Goal: Task Accomplishment & Management: Complete application form

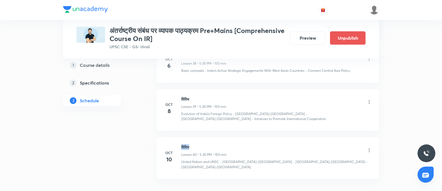
drag, startPoint x: 182, startPoint y: 112, endPoint x: 216, endPoint y: 109, distance: 34.2
click at [216, 137] on li "Oct 10 विविध Lesson 40 • 5:30 PM • 150 min United Nation and UNSC · India-Austr…" at bounding box center [267, 157] width 222 height 41
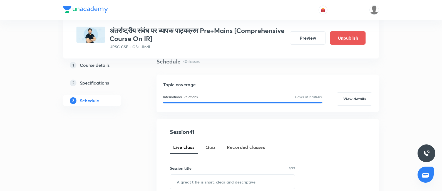
scroll to position [104, 0]
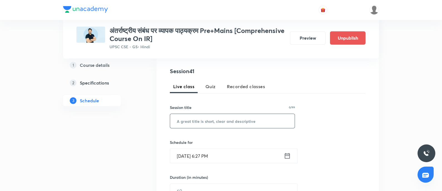
click at [188, 125] on input "text" at bounding box center [232, 121] width 124 height 14
paste input "विविध"
click at [175, 121] on input "विविध" at bounding box center [232, 121] width 124 height 14
type input "विविध"
click at [286, 159] on icon at bounding box center [287, 156] width 7 height 8
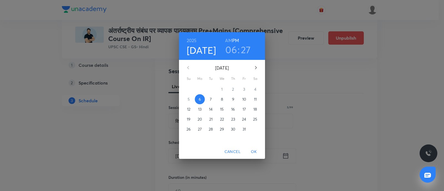
click at [199, 109] on p "13" at bounding box center [199, 110] width 3 height 6
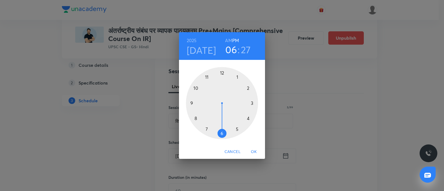
drag, startPoint x: 237, startPoint y: 131, endPoint x: 241, endPoint y: 57, distance: 74.0
click at [237, 130] on div at bounding box center [222, 103] width 72 height 72
click at [222, 132] on div at bounding box center [222, 103] width 72 height 72
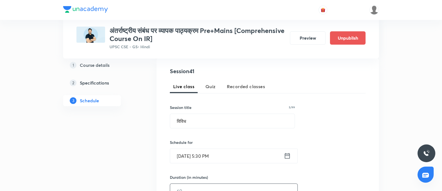
click at [197, 184] on input "text" at bounding box center [233, 191] width 127 height 14
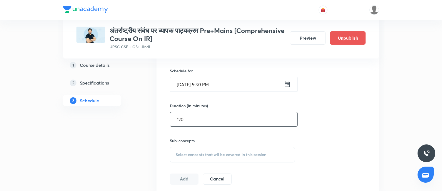
type input "120"
click at [185, 154] on span "Select concepts that wil be covered in this session" at bounding box center [221, 155] width 91 height 4
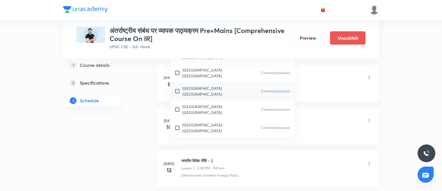
scroll to position [590, 0]
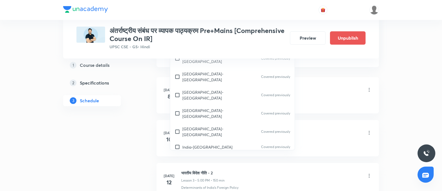
scroll to position [660, 0]
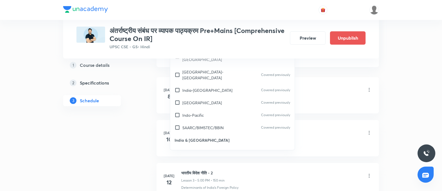
checkbox input "true"
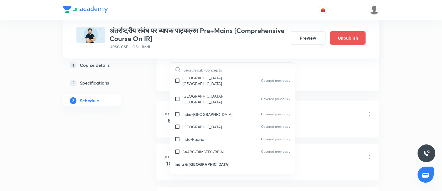
checkbox input "true"
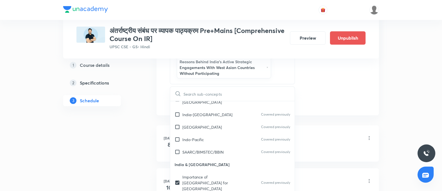
scroll to position [694, 0]
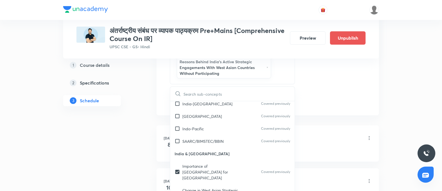
drag, startPoint x: 204, startPoint y: 143, endPoint x: 175, endPoint y: 162, distance: 34.4
checkbox input "true"
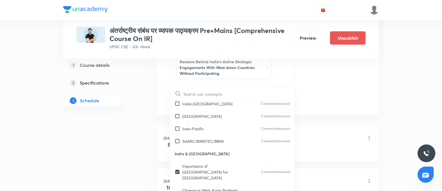
checkbox input "true"
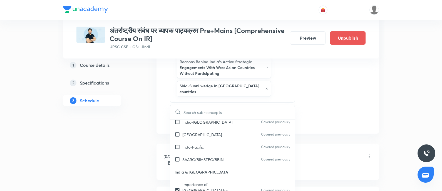
drag, startPoint x: 200, startPoint y: 174, endPoint x: 125, endPoint y: 164, distance: 75.8
checkbox input "true"
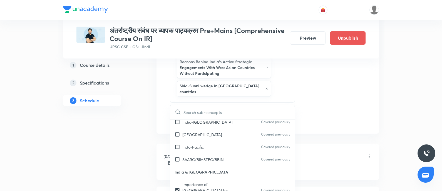
checkbox input "true"
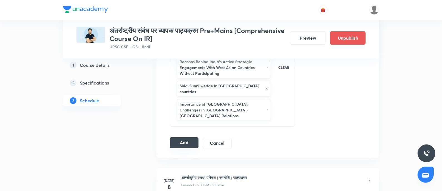
click at [177, 137] on button "Add" at bounding box center [184, 142] width 29 height 11
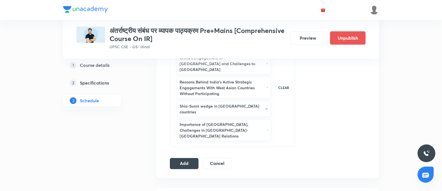
scroll to position [315, 0]
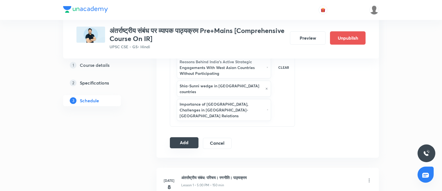
click at [186, 137] on button "Add" at bounding box center [184, 142] width 29 height 11
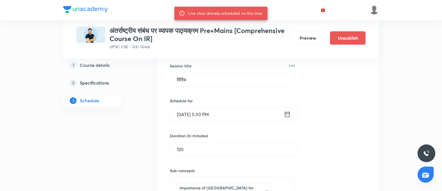
scroll to position [141, 0]
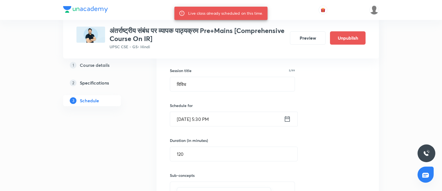
drag, startPoint x: 183, startPoint y: 86, endPoint x: 0, endPoint y: 76, distance: 183.6
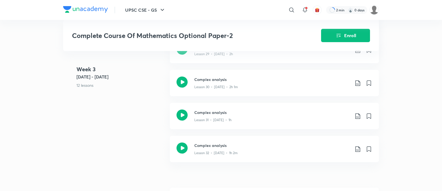
scroll to position [1352, 0]
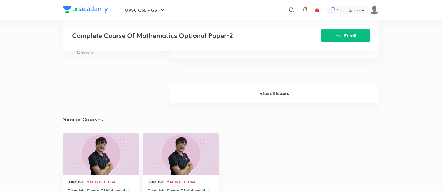
click at [274, 103] on h6 "+ See all lessons" at bounding box center [274, 93] width 209 height 19
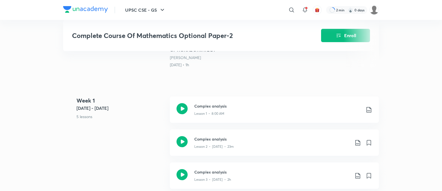
scroll to position [207, 0]
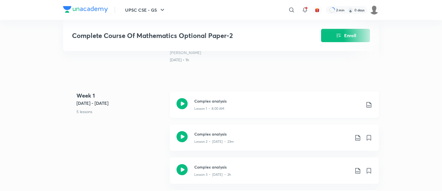
click at [179, 109] on icon at bounding box center [181, 103] width 11 height 11
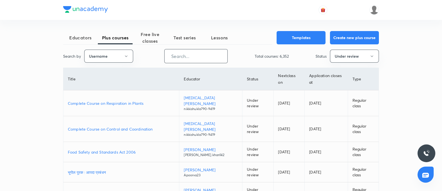
click at [188, 62] on input "text" at bounding box center [195, 56] width 63 height 14
paste input "rajneesh1204srivastava-7209"
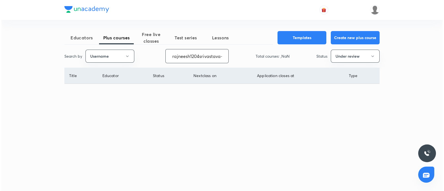
scroll to position [0, 11]
type input "rajneesh1204srivastava-7209"
click at [348, 54] on button "Under review" at bounding box center [355, 56] width 49 height 13
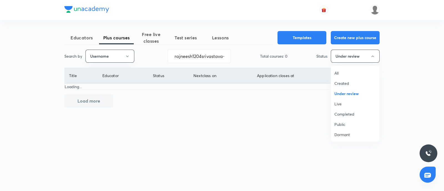
click at [342, 99] on li "Live" at bounding box center [355, 104] width 48 height 10
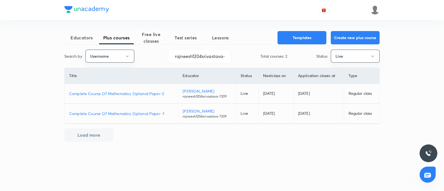
click at [140, 92] on p "Complete Course Of Mathematics Optional Paper-2" at bounding box center [121, 94] width 104 height 6
click at [129, 114] on p "Complete Course Of Mathematics Optional Paper -1" at bounding box center [121, 114] width 104 height 6
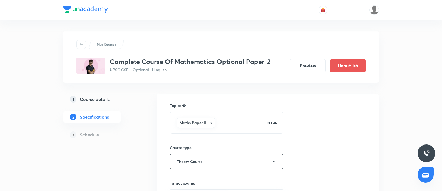
drag, startPoint x: 295, startPoint y: 63, endPoint x: 326, endPoint y: 82, distance: 35.9
click at [296, 63] on button "Preview" at bounding box center [308, 65] width 36 height 13
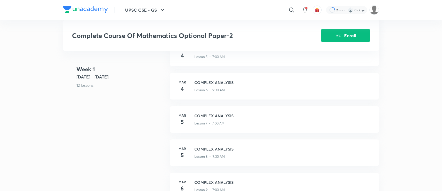
scroll to position [417, 0]
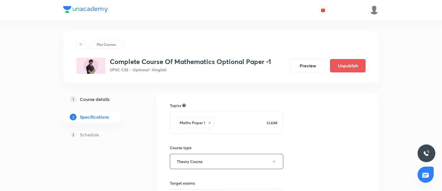
click at [99, 100] on h5 "Course details" at bounding box center [95, 99] width 30 height 7
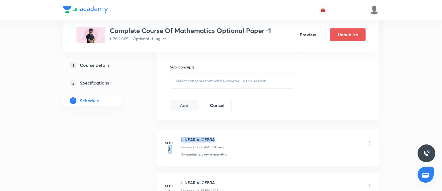
drag, startPoint x: 181, startPoint y: 140, endPoint x: 217, endPoint y: 137, distance: 37.0
click at [217, 137] on div "Sept 2 LINEAR ALGEBRA Lesson 1 • 7:00 AM • 120 min Symmetric & Skew-symmetric" at bounding box center [267, 147] width 208 height 20
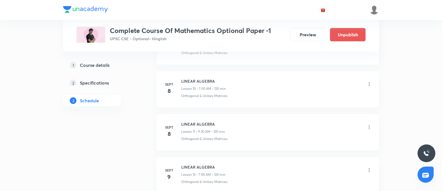
scroll to position [764, 0]
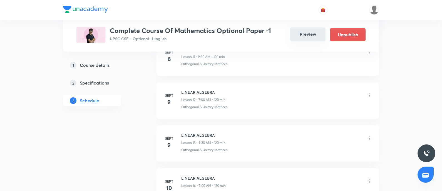
click at [308, 30] on button "Preview" at bounding box center [308, 33] width 36 height 13
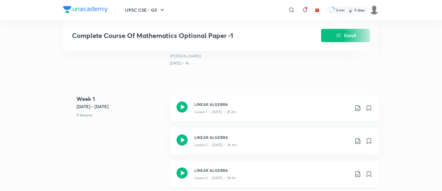
scroll to position [347, 0]
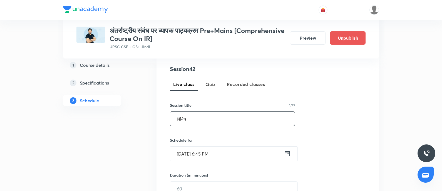
click at [172, 122] on input "विविध" at bounding box center [232, 119] width 124 height 14
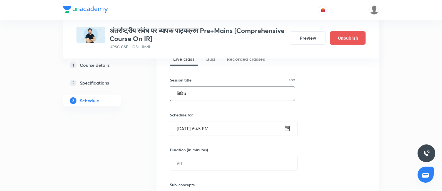
scroll to position [176, 0]
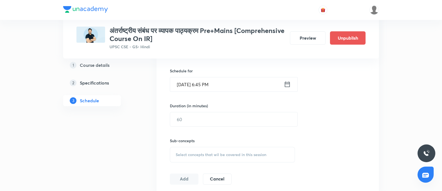
type input "विविध"
click at [288, 81] on icon at bounding box center [287, 85] width 7 height 8
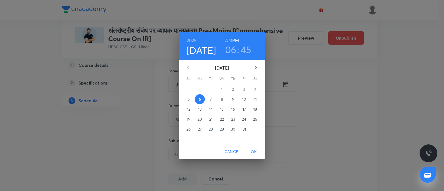
click at [225, 110] on span "15" at bounding box center [222, 110] width 10 height 6
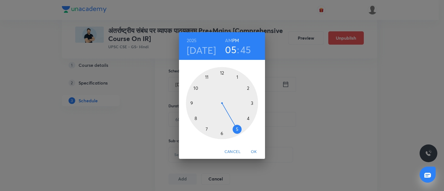
drag, startPoint x: 237, startPoint y: 130, endPoint x: 227, endPoint y: 50, distance: 80.4
click at [236, 128] on div at bounding box center [222, 103] width 72 height 72
drag, startPoint x: 222, startPoint y: 134, endPoint x: 210, endPoint y: 144, distance: 16.0
click at [222, 133] on div at bounding box center [222, 103] width 72 height 72
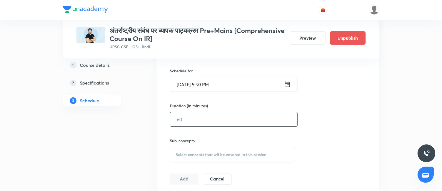
click at [176, 121] on input "text" at bounding box center [233, 119] width 127 height 14
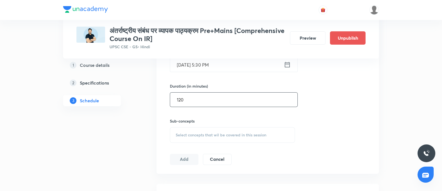
scroll to position [210, 0]
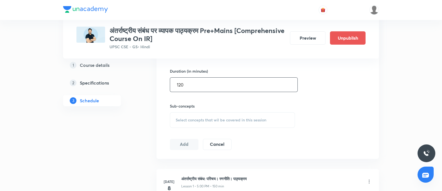
type input "120"
click at [204, 110] on div "Sub-concepts Select concepts that wil be covered in this session" at bounding box center [232, 115] width 125 height 25
click at [203, 119] on span "Select concepts that wil be covered in this session" at bounding box center [221, 120] width 91 height 4
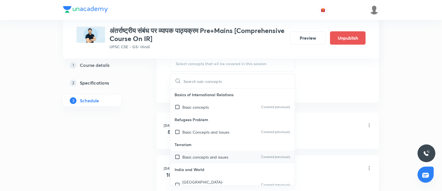
scroll to position [315, 0]
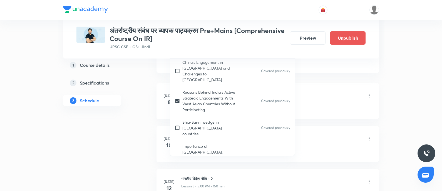
checkbox input "true"
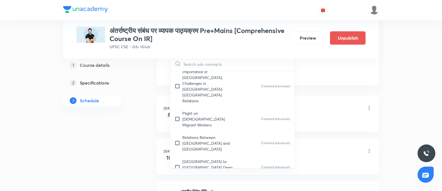
scroll to position [912, 0]
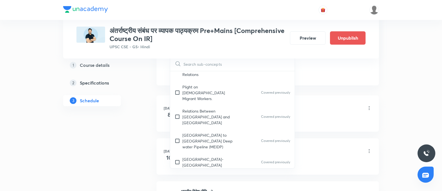
drag, startPoint x: 197, startPoint y: 89, endPoint x: 101, endPoint y: 107, distance: 97.8
checkbox input "true"
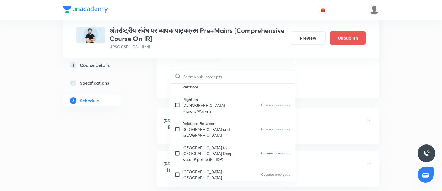
drag, startPoint x: 82, startPoint y: 155, endPoint x: 83, endPoint y: 149, distance: 5.9
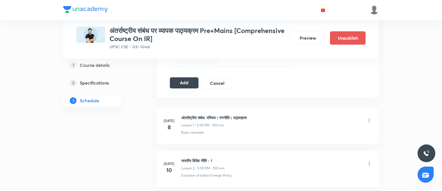
click at [176, 77] on button "Add" at bounding box center [184, 82] width 29 height 11
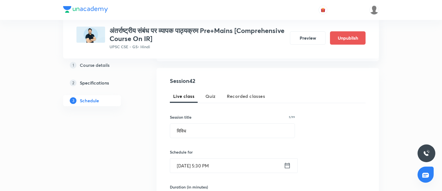
scroll to position [106, 0]
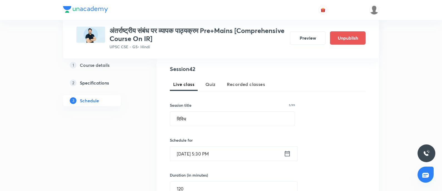
drag, startPoint x: 198, startPoint y: 116, endPoint x: 9, endPoint y: 139, distance: 190.5
drag, startPoint x: 195, startPoint y: 117, endPoint x: 0, endPoint y: 128, distance: 195.0
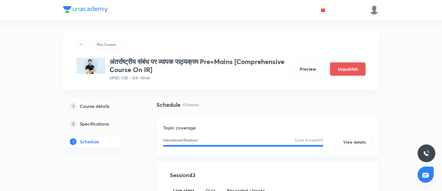
type input "विविध"
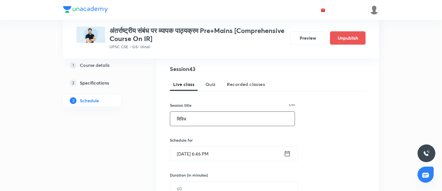
click at [289, 159] on div "[DATE] 6:46 PM ​" at bounding box center [234, 154] width 128 height 15
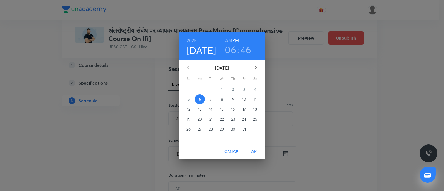
click at [244, 109] on p "17" at bounding box center [244, 110] width 3 height 6
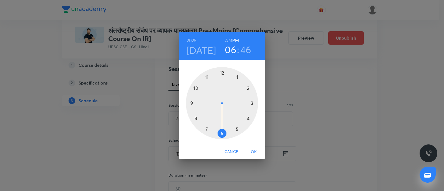
drag, startPoint x: 250, startPoint y: 87, endPoint x: 237, endPoint y: 68, distance: 23.6
click at [250, 87] on div at bounding box center [222, 103] width 72 height 72
click at [221, 73] on div at bounding box center [222, 103] width 72 height 72
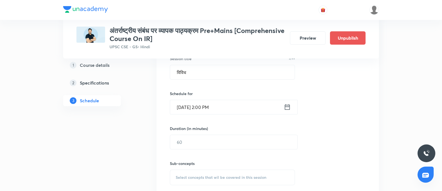
scroll to position [176, 0]
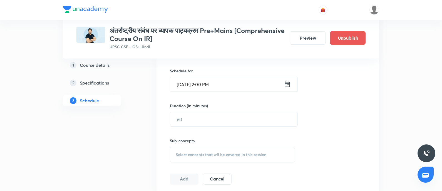
click at [292, 82] on div "Oct 17, 2025, 2:00 PM ​" at bounding box center [234, 84] width 128 height 15
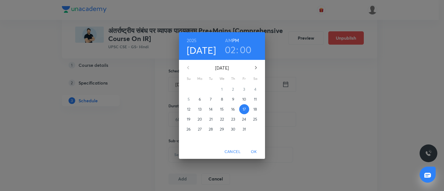
click at [229, 49] on h3 "02" at bounding box center [230, 50] width 11 height 12
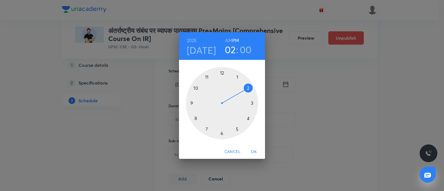
click at [252, 103] on div at bounding box center [222, 103] width 72 height 72
drag, startPoint x: 227, startPoint y: 45, endPoint x: 230, endPoint y: 94, distance: 49.2
click at [227, 45] on h3 "03" at bounding box center [230, 50] width 11 height 12
click at [236, 129] on div at bounding box center [222, 103] width 72 height 72
click at [223, 133] on div at bounding box center [222, 103] width 72 height 72
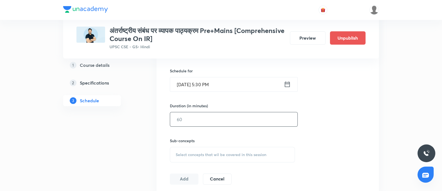
click at [199, 116] on input "text" at bounding box center [233, 119] width 127 height 14
type input "120"
click at [189, 156] on span "Select concepts that wil be covered in this session" at bounding box center [221, 155] width 91 height 4
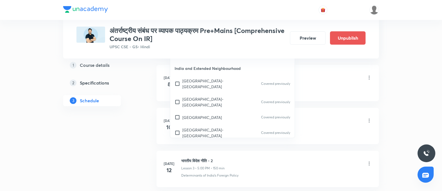
scroll to position [312, 0]
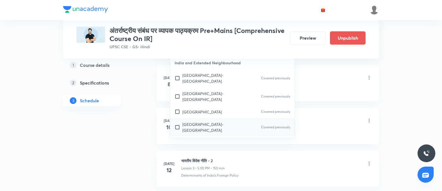
click at [198, 140] on p "India-ASEAN" at bounding box center [207, 143] width 50 height 6
checkbox input "true"
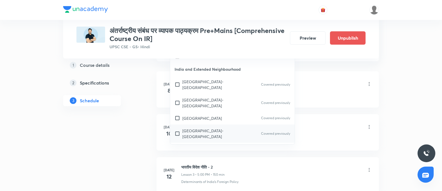
click at [197, 128] on p "India-Vietnam" at bounding box center [210, 134] width 56 height 12
checkbox input "true"
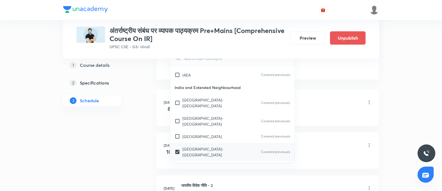
drag, startPoint x: 192, startPoint y: 71, endPoint x: 211, endPoint y: 102, distance: 35.8
click at [192, 134] on p "Thailand" at bounding box center [201, 137] width 39 height 6
checkbox input "true"
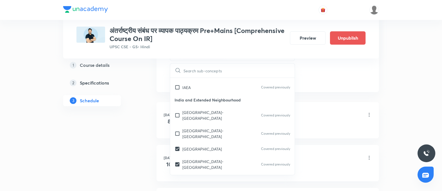
checkbox input "true"
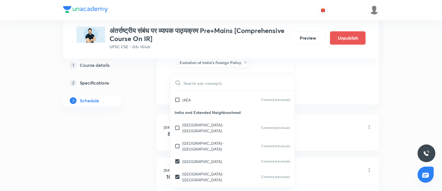
checkbox input "true"
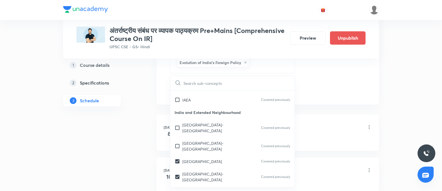
checkbox input "true"
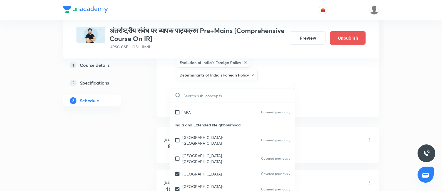
scroll to position [382, 0]
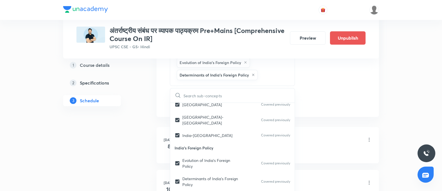
checkbox input "true"
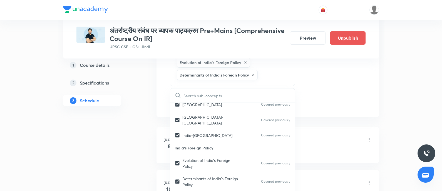
checkbox input "true"
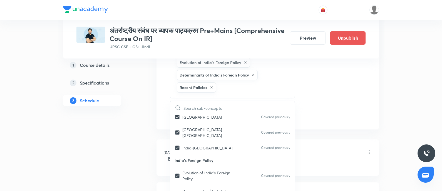
checkbox input "true"
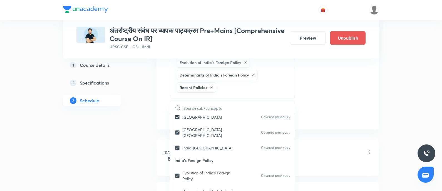
checkbox input "true"
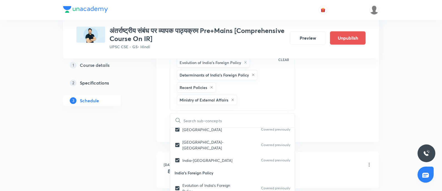
drag, startPoint x: 81, startPoint y: 151, endPoint x: 108, endPoint y: 137, distance: 30.8
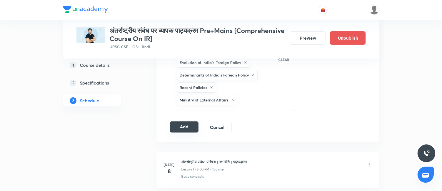
click at [182, 122] on button "Add" at bounding box center [184, 127] width 29 height 11
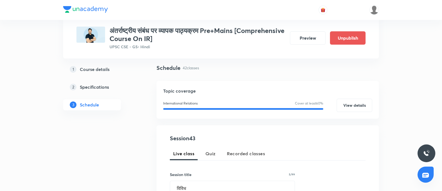
scroll to position [106, 0]
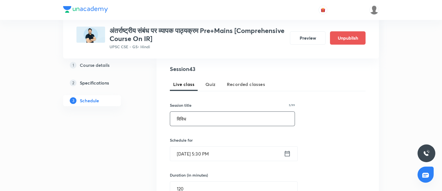
drag, startPoint x: 154, startPoint y: 118, endPoint x: 21, endPoint y: 126, distance: 133.3
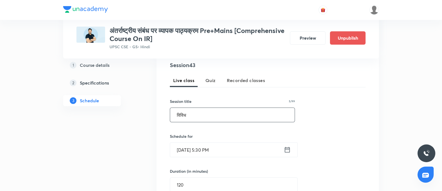
scroll to position [72, 0]
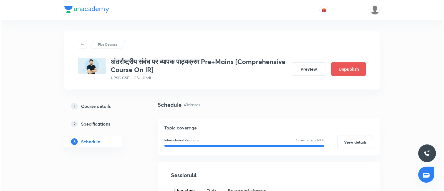
scroll to position [174, 0]
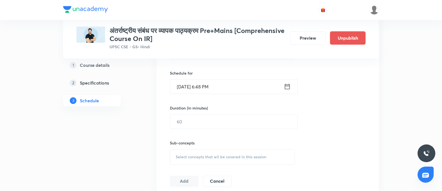
click at [187, 85] on input "[DATE] 6:48 PM" at bounding box center [227, 87] width 114 height 14
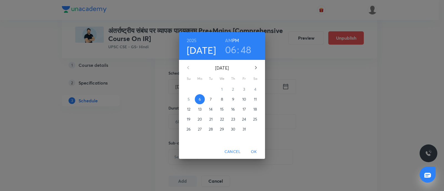
click at [101, 104] on div "[DATE] 06 : 48 AM PM [DATE] Su Mo Tu We Th Fr Sa 28 29 30 1 2 3 4 5 6 7 8 9 10 …" at bounding box center [222, 95] width 444 height 191
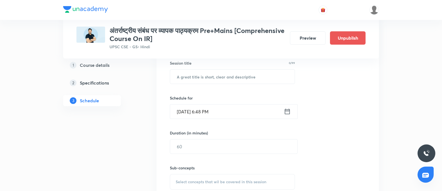
scroll to position [139, 0]
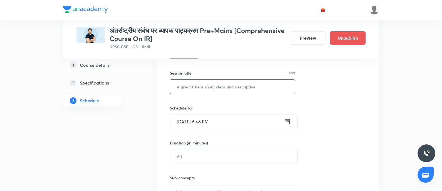
drag, startPoint x: 182, startPoint y: 92, endPoint x: 180, endPoint y: 90, distance: 3.1
click at [182, 91] on input "text" at bounding box center [232, 87] width 124 height 14
paste input "विविध"
click at [175, 87] on input "विविध" at bounding box center [232, 87] width 124 height 14
type input "विविध"
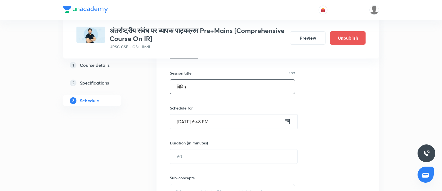
click at [284, 121] on icon at bounding box center [287, 122] width 7 height 8
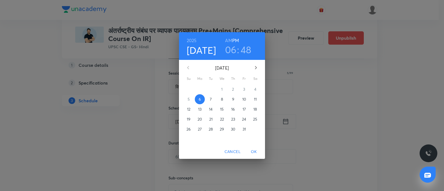
click at [201, 121] on p "20" at bounding box center [200, 120] width 4 height 6
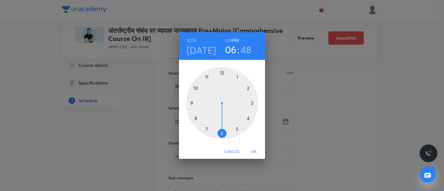
click at [238, 130] on div at bounding box center [222, 103] width 72 height 72
drag, startPoint x: 221, startPoint y: 135, endPoint x: 189, endPoint y: 169, distance: 46.4
click at [222, 135] on div at bounding box center [222, 103] width 72 height 72
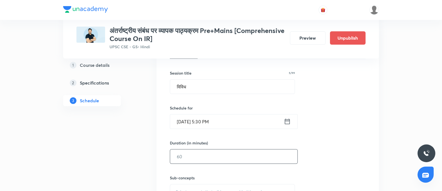
click at [187, 155] on input "text" at bounding box center [233, 157] width 127 height 14
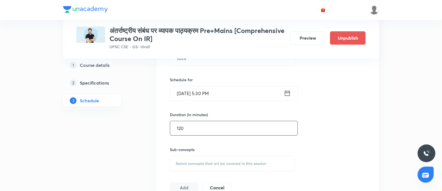
scroll to position [174, 0]
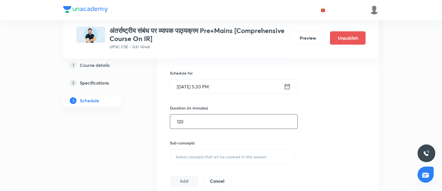
type input "120"
click at [198, 149] on div "Select concepts that wil be covered in this session" at bounding box center [232, 157] width 125 height 16
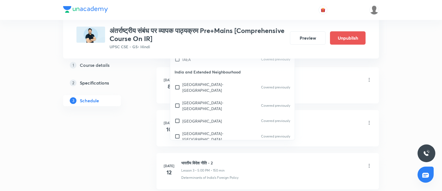
scroll to position [410, 0]
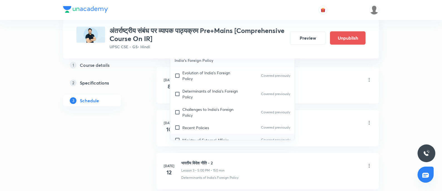
drag, startPoint x: 198, startPoint y: 75, endPoint x: 196, endPoint y: 87, distance: 12.6
click at [197, 125] on p "Recent Policies" at bounding box center [195, 128] width 27 height 6
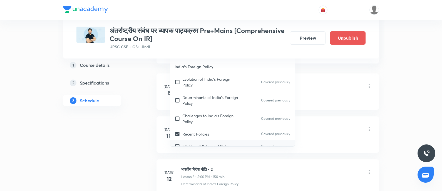
click at [195, 141] on div "Ministry of External Affairs Covered previously" at bounding box center [232, 147] width 124 height 12
checkbox input "true"
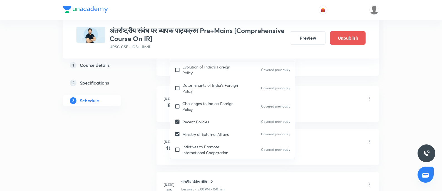
scroll to position [479, 0]
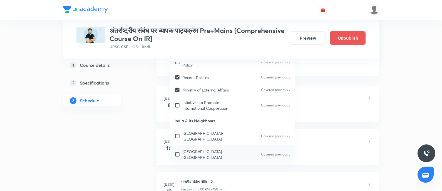
click at [205, 146] on div "India-[GEOGRAPHIC_DATA] Covered previously" at bounding box center [232, 155] width 124 height 18
checkbox input "true"
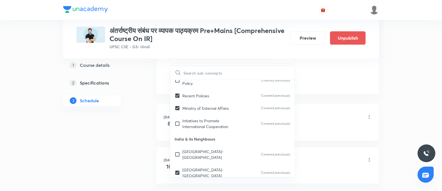
drag, startPoint x: 199, startPoint y: 132, endPoint x: 201, endPoint y: 143, distance: 11.2
checkbox input "true"
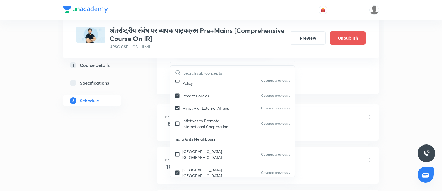
checkbox input "true"
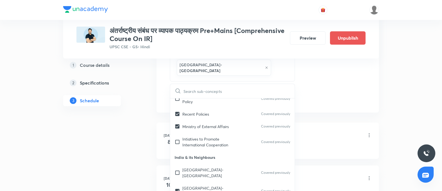
checkbox input "true"
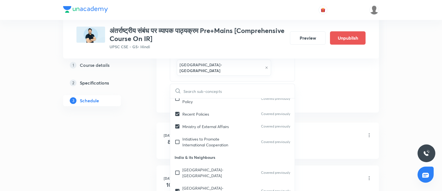
checkbox input "true"
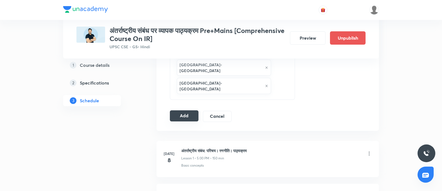
click at [177, 111] on button "Add" at bounding box center [184, 116] width 29 height 11
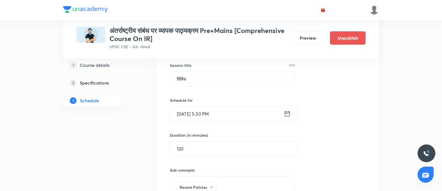
scroll to position [174, 0]
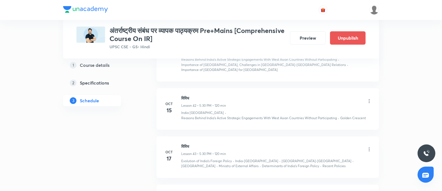
scroll to position [2201, 0]
